Goal: Navigation & Orientation: Find specific page/section

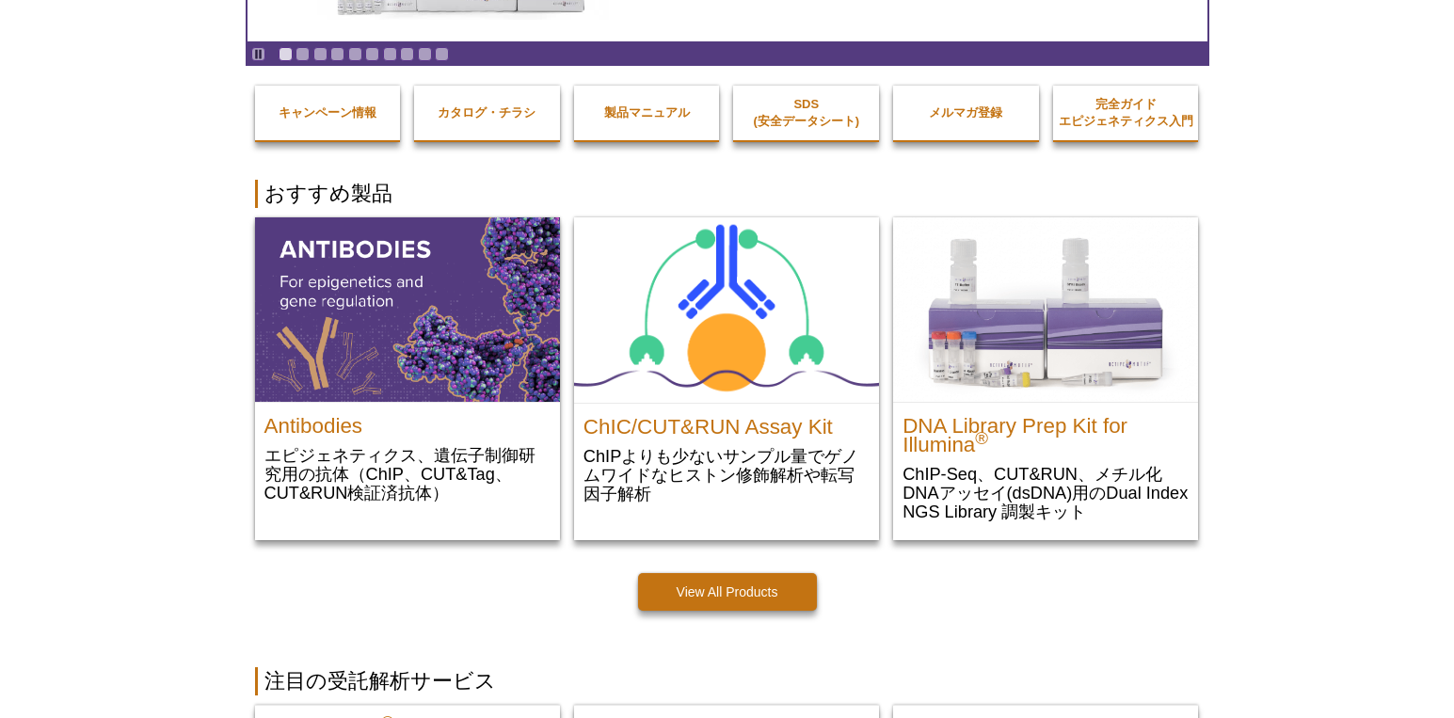
scroll to position [565, 0]
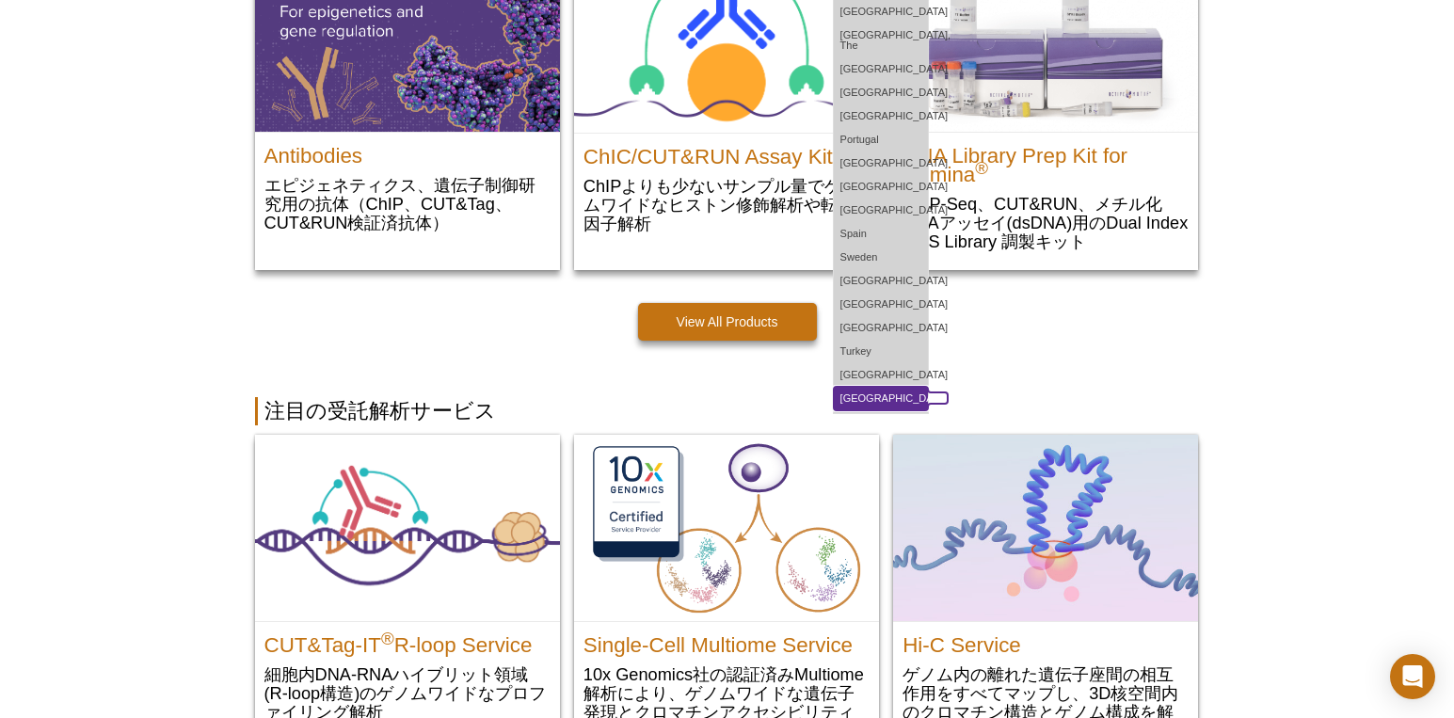
click at [928, 391] on link "[GEOGRAPHIC_DATA]" at bounding box center [881, 399] width 94 height 24
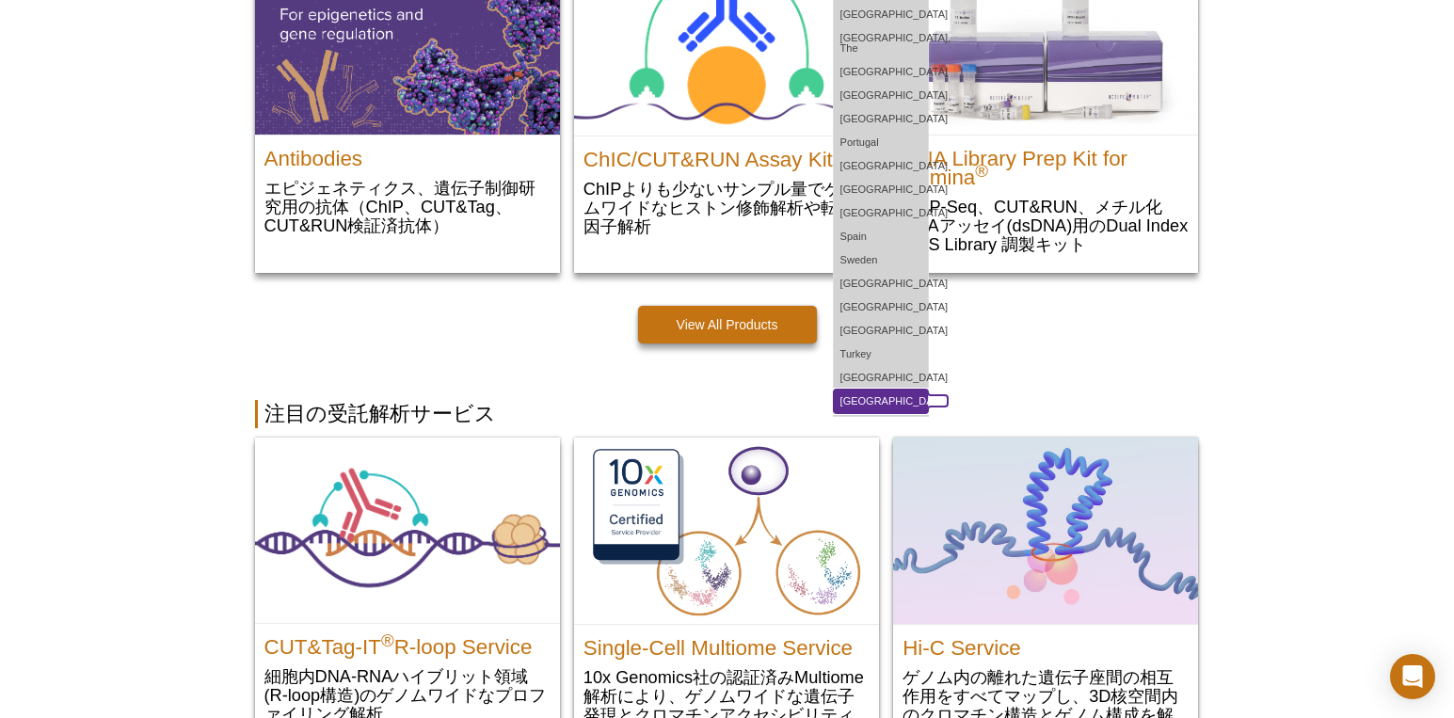
scroll to position [537, 0]
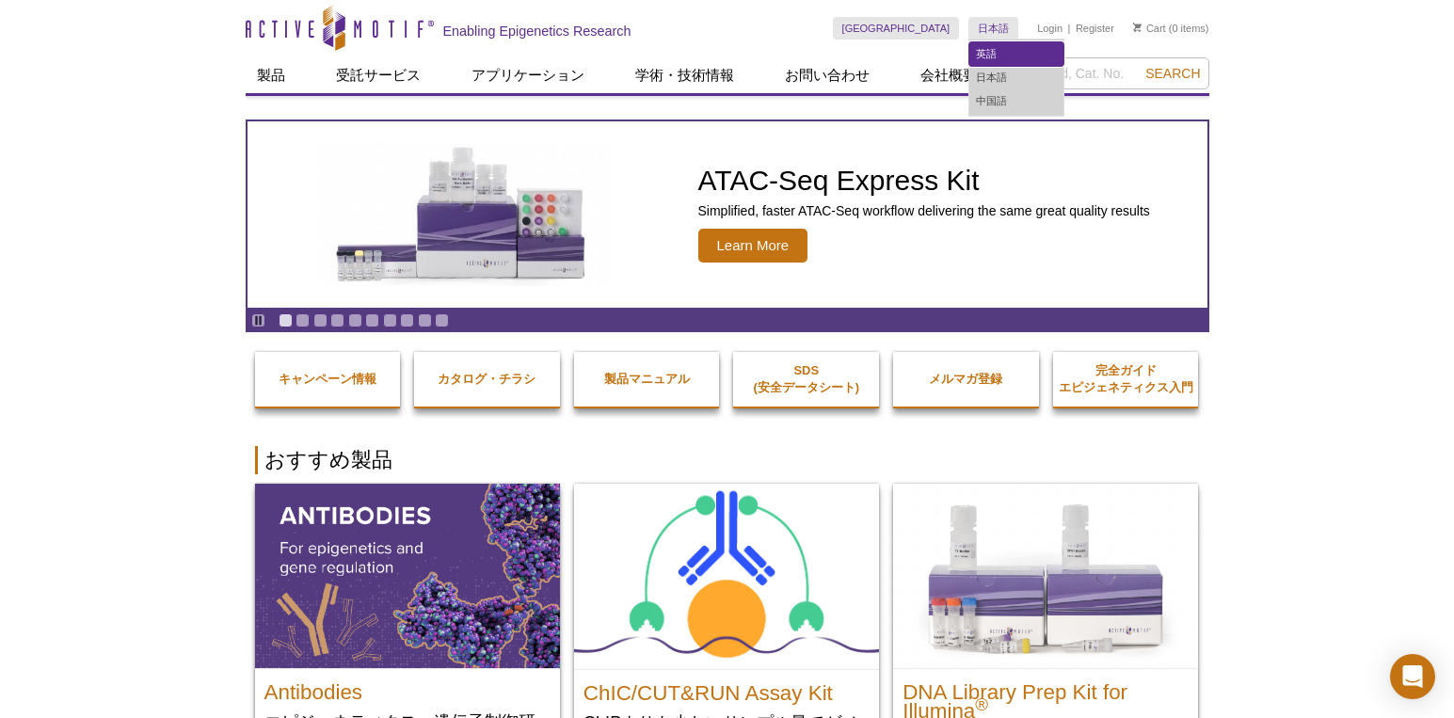
click at [995, 60] on link "英語" at bounding box center [1017, 54] width 94 height 24
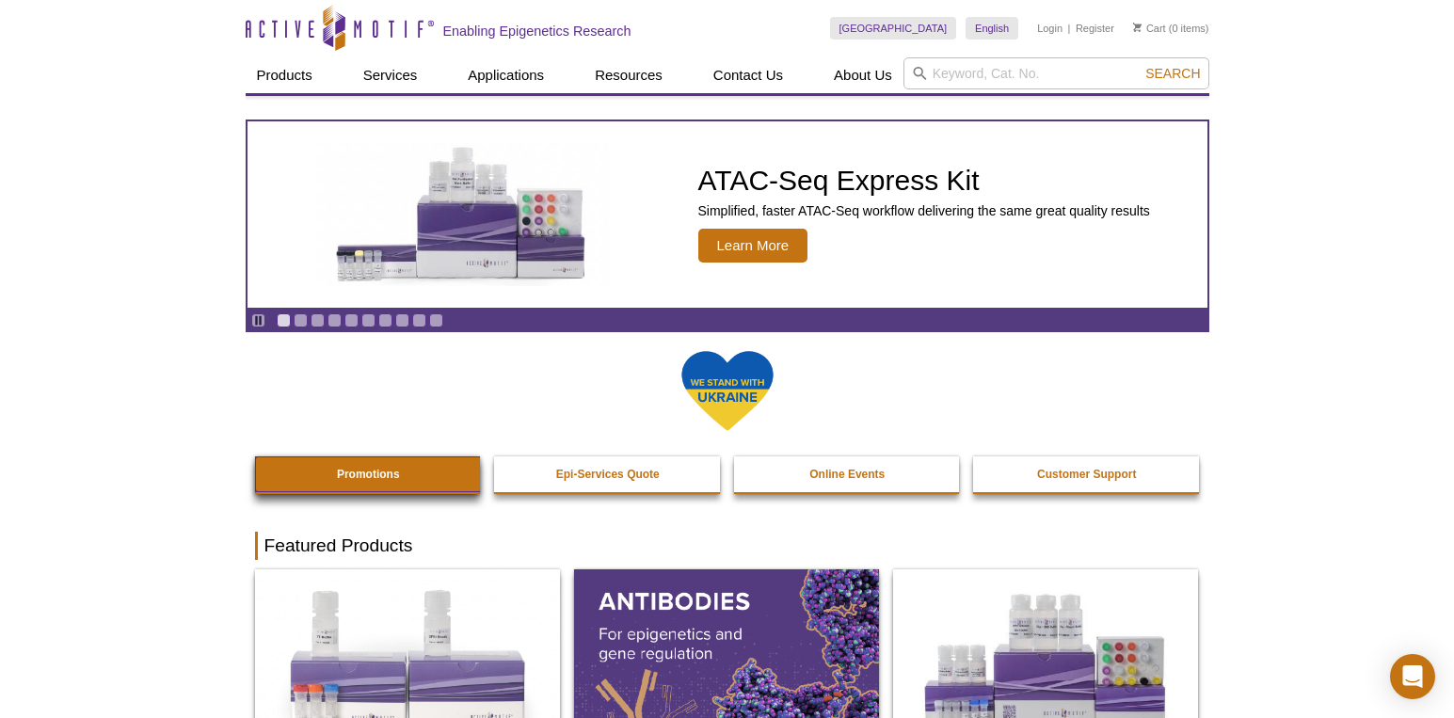
click at [377, 481] on strong "Promotions" at bounding box center [368, 474] width 63 height 13
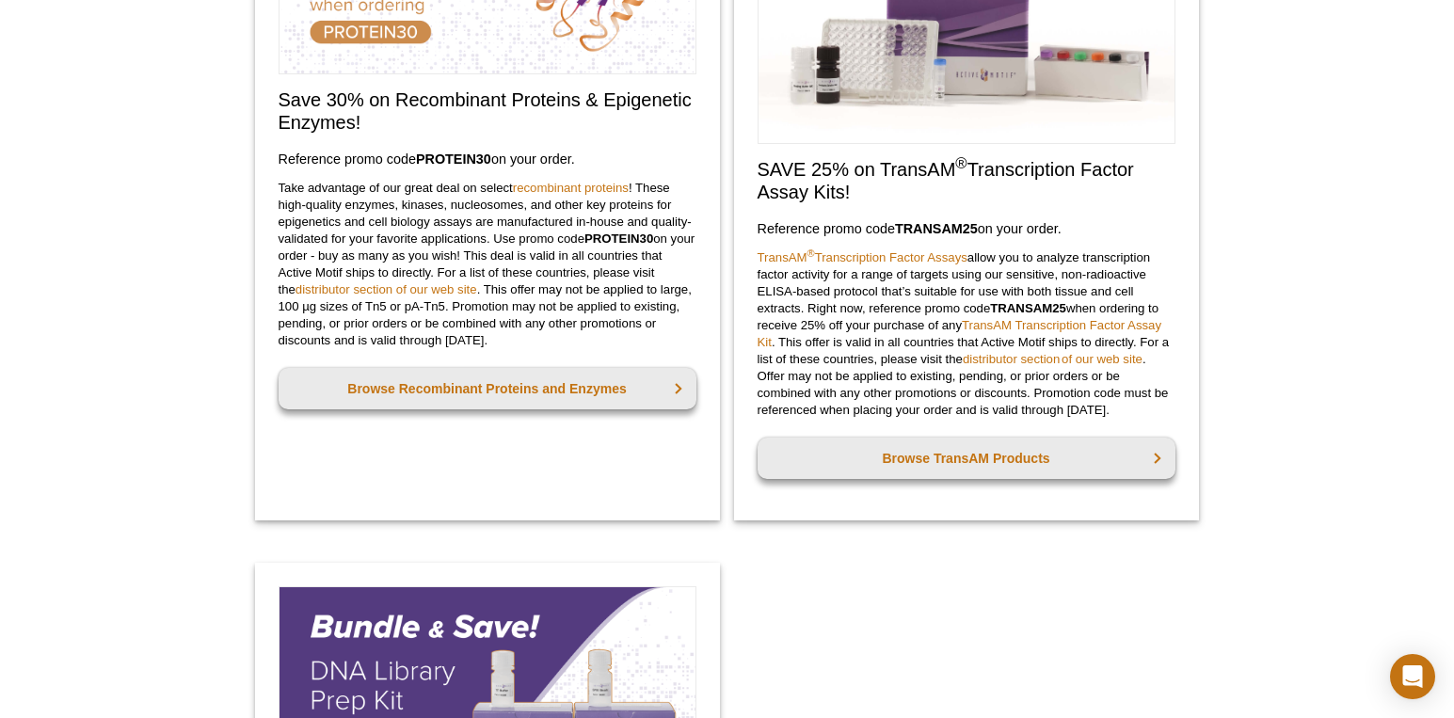
scroll to position [941, 0]
